Goal: Task Accomplishment & Management: Manage account settings

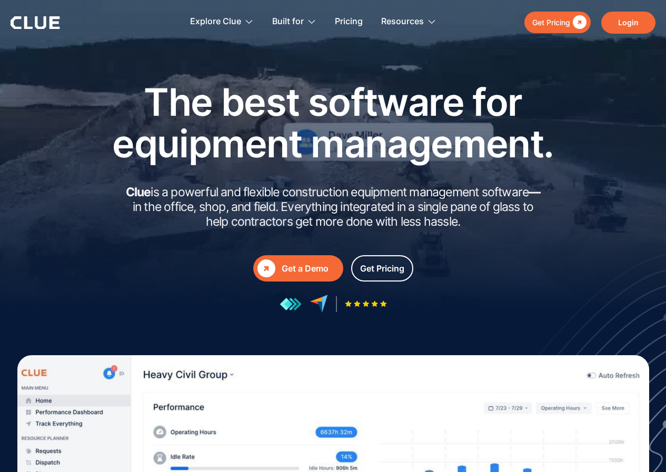
click at [624, 23] on link "Login" at bounding box center [628, 23] width 54 height 22
click at [624, 19] on link "Login" at bounding box center [628, 23] width 54 height 22
click at [625, 22] on link "Login" at bounding box center [628, 23] width 54 height 22
